Goal: Task Accomplishment & Management: Manage account settings

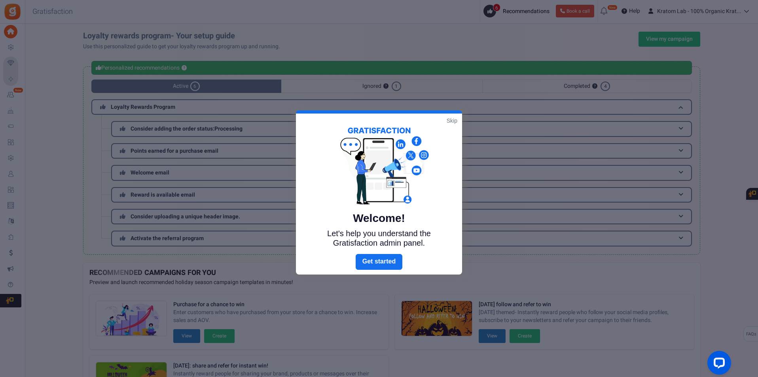
click at [451, 122] on link "Skip" at bounding box center [452, 121] width 11 height 8
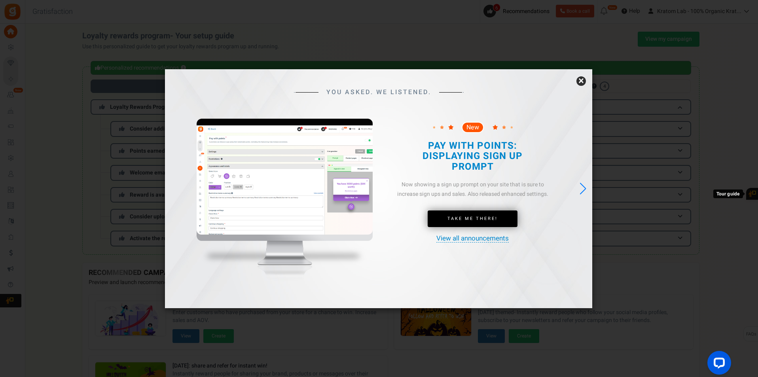
click at [584, 82] on link "×" at bounding box center [580, 80] width 9 height 9
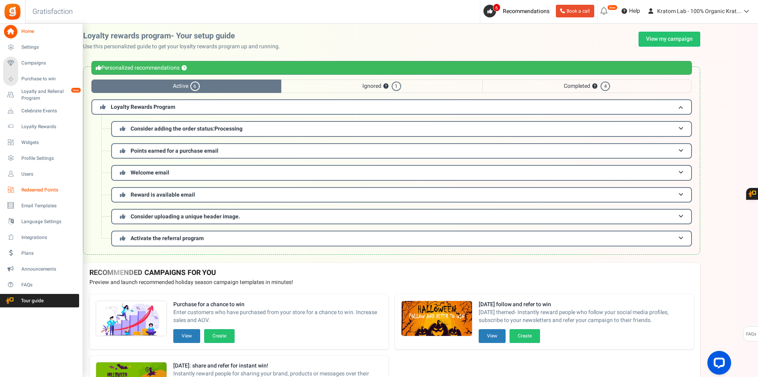
click at [33, 190] on span "Redeemed Points" at bounding box center [48, 190] width 55 height 7
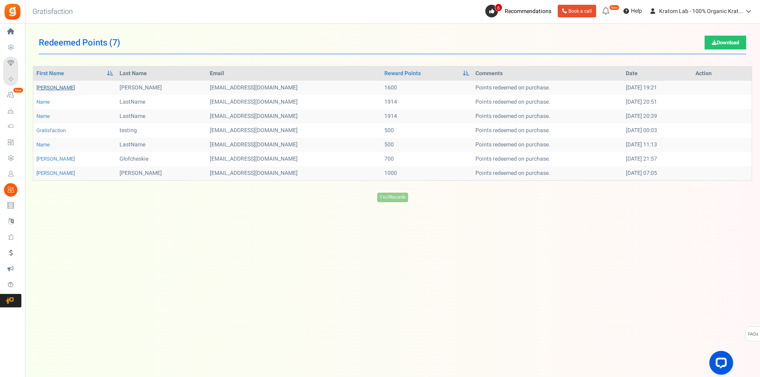
click at [41, 87] on link "[PERSON_NAME]" at bounding box center [55, 88] width 38 height 8
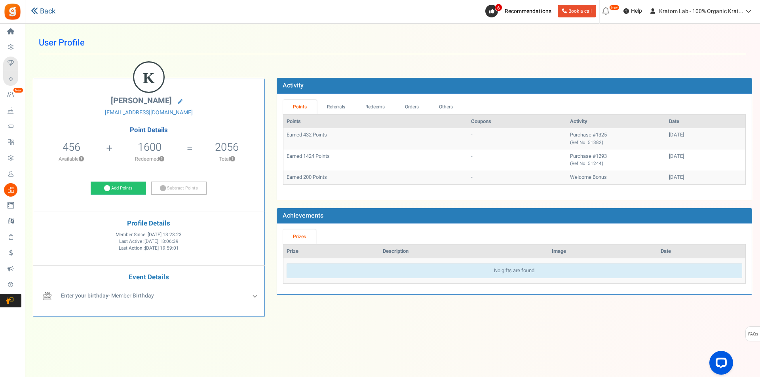
click at [38, 13] on icon at bounding box center [34, 10] width 7 height 7
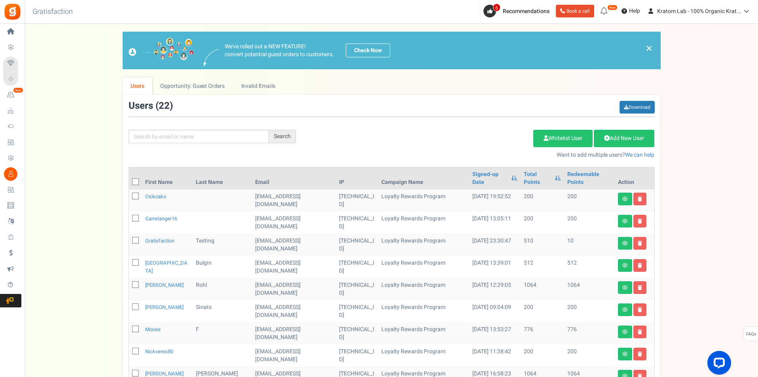
click at [460, 122] on div "Search Add Etsy Order Delete Selected Users Import Users Spam Protection Subtra…" at bounding box center [392, 130] width 538 height 58
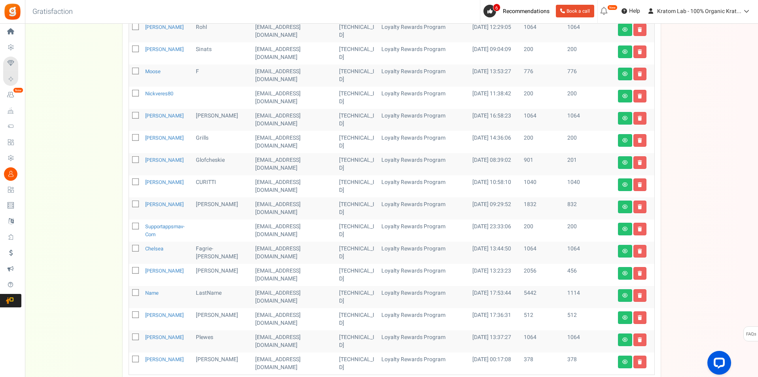
scroll to position [277, 0]
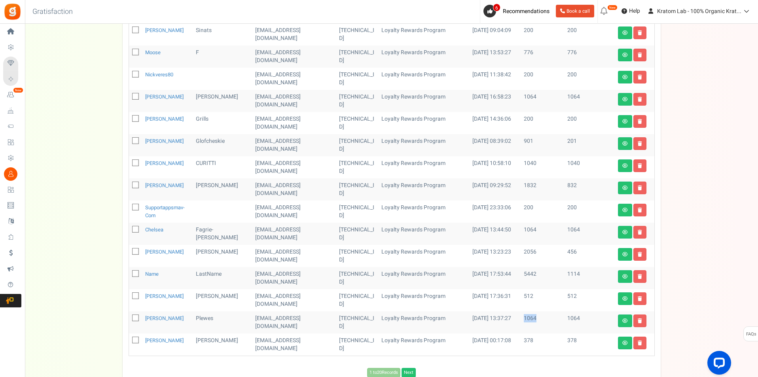
drag, startPoint x: 520, startPoint y: 318, endPoint x: 532, endPoint y: 318, distance: 11.9
click at [532, 318] on td "1064" at bounding box center [543, 322] width 44 height 22
click at [505, 318] on td "[DATE] 13:37:27" at bounding box center [494, 322] width 51 height 22
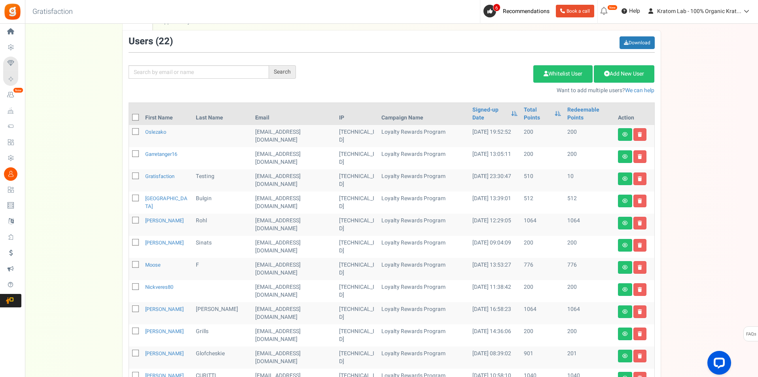
scroll to position [0, 0]
